Goal: Task Accomplishment & Management: Complete application form

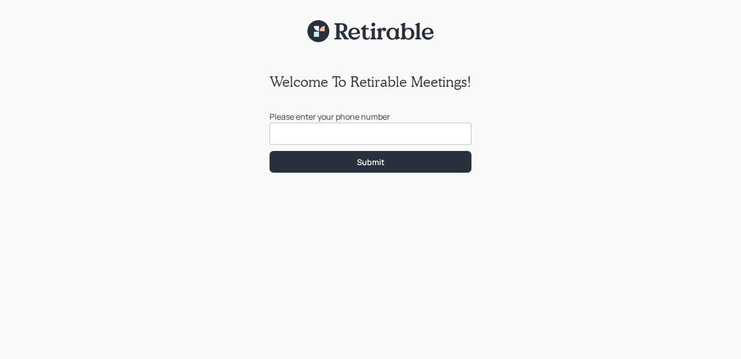
click at [316, 134] on input at bounding box center [370, 134] width 202 height 22
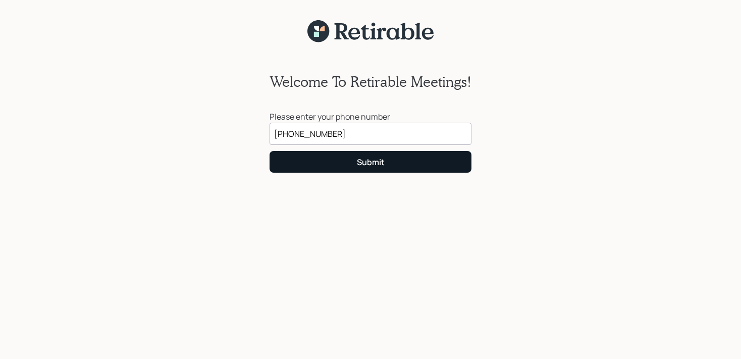
type input "[PHONE_NUMBER]"
click at [367, 160] on div "Submit" at bounding box center [371, 161] width 28 height 11
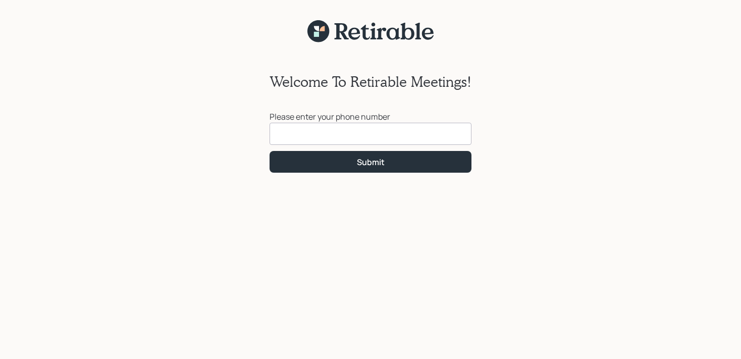
click at [387, 134] on input at bounding box center [370, 134] width 202 height 22
click at [399, 135] on input at bounding box center [370, 134] width 202 height 22
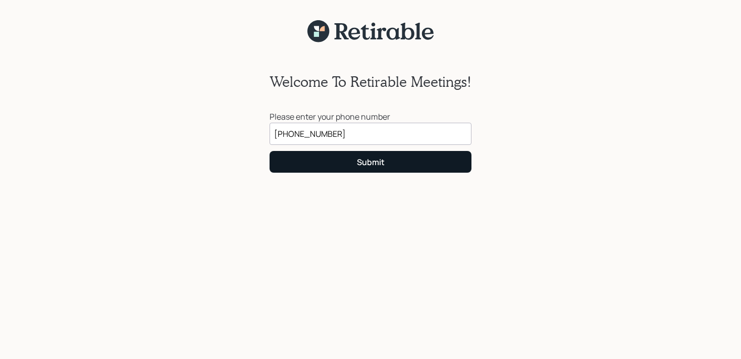
type input "[PHONE_NUMBER]"
click at [370, 164] on div "Submit" at bounding box center [371, 161] width 28 height 11
